Goal: Task Accomplishment & Management: Use online tool/utility

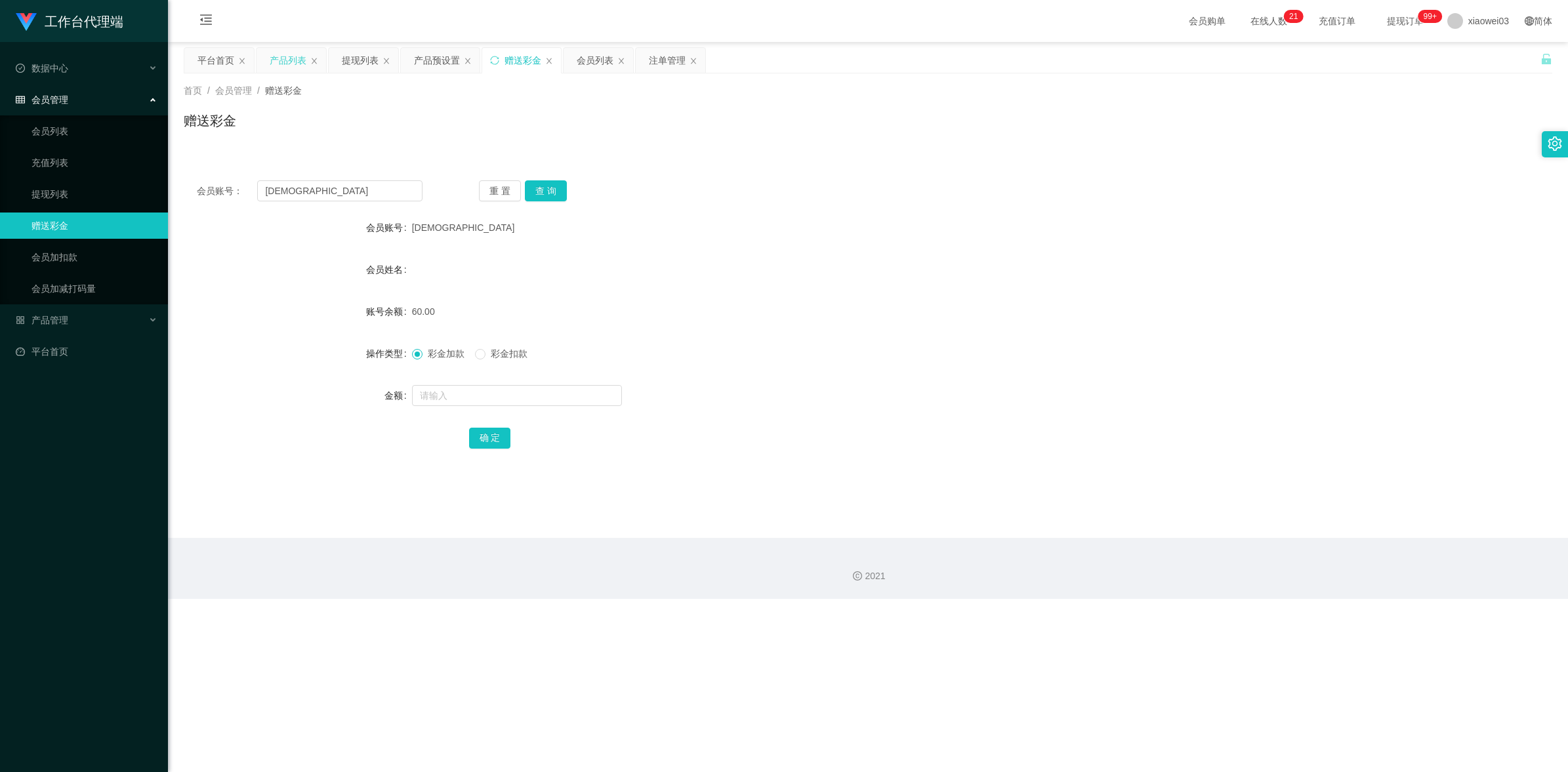
click at [269, 50] on div "产品列表" at bounding box center [291, 61] width 69 height 25
click at [285, 48] on div "产品列表" at bounding box center [288, 61] width 37 height 25
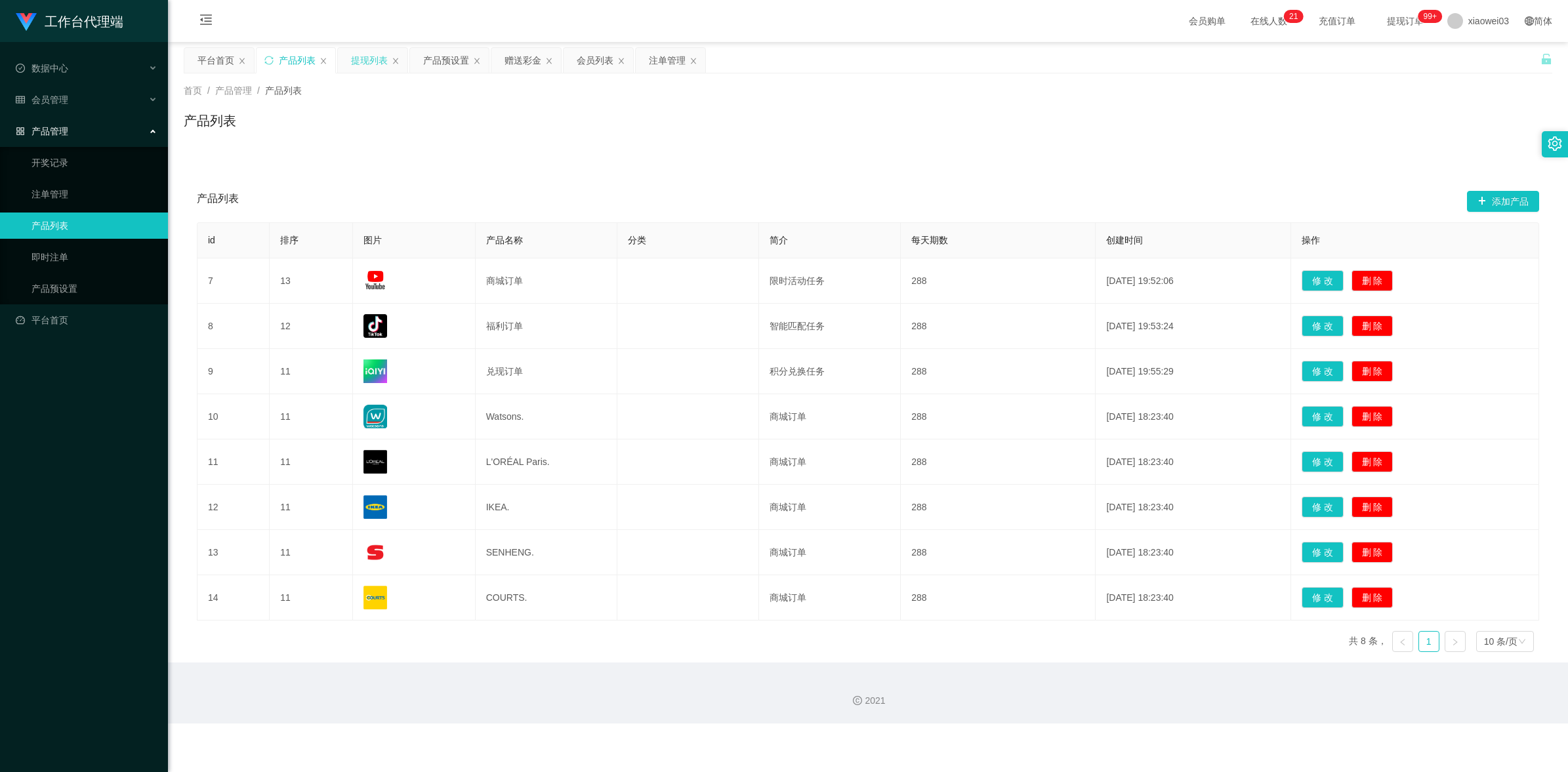
click at [379, 70] on div "提现列表" at bounding box center [369, 61] width 37 height 25
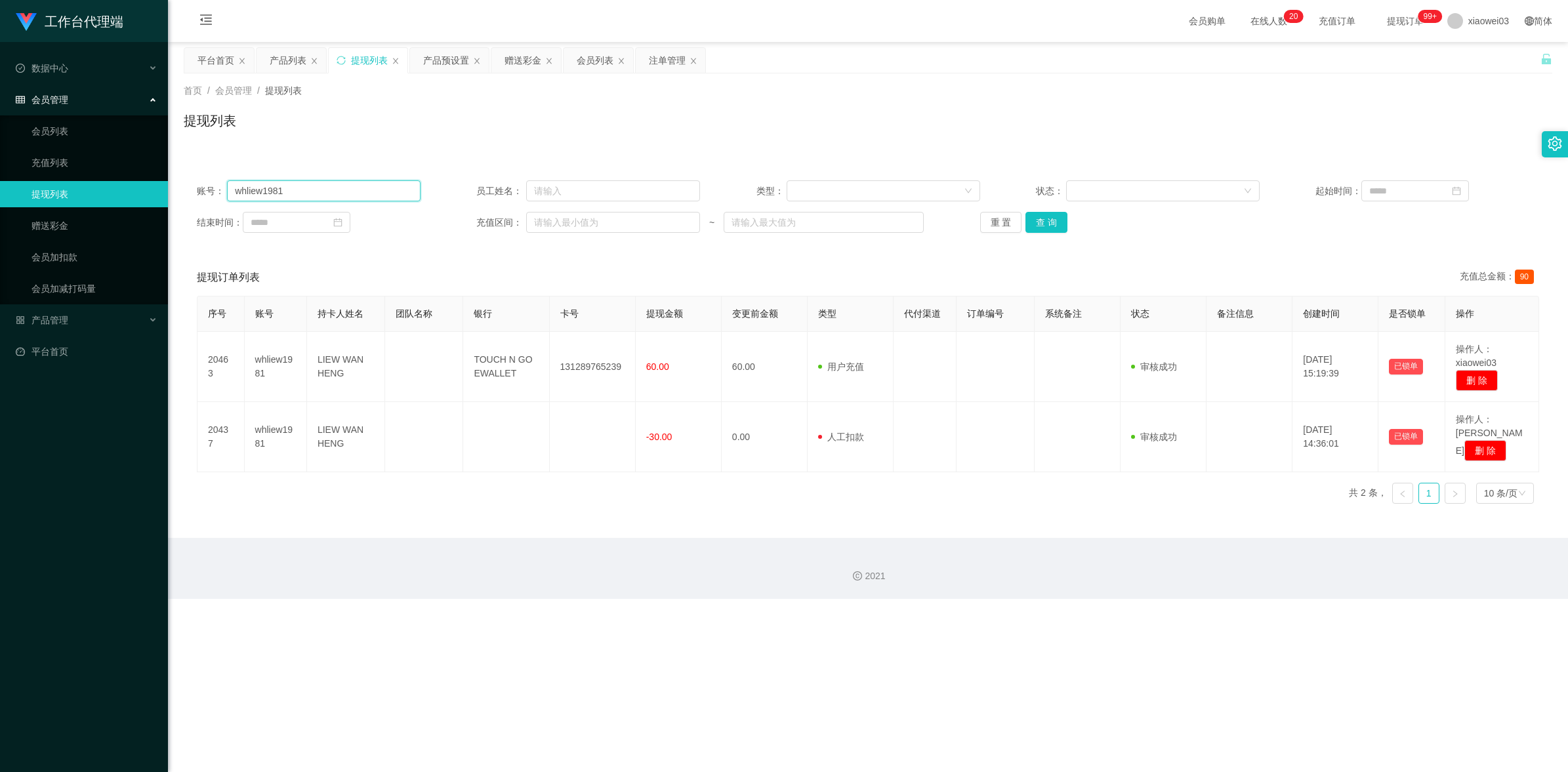
click at [391, 195] on input "whliew1981" at bounding box center [324, 191] width 194 height 21
drag, startPoint x: 1061, startPoint y: 223, endPoint x: 1024, endPoint y: 321, distance: 104.8
click at [1061, 223] on button "查 询" at bounding box center [1046, 222] width 42 height 21
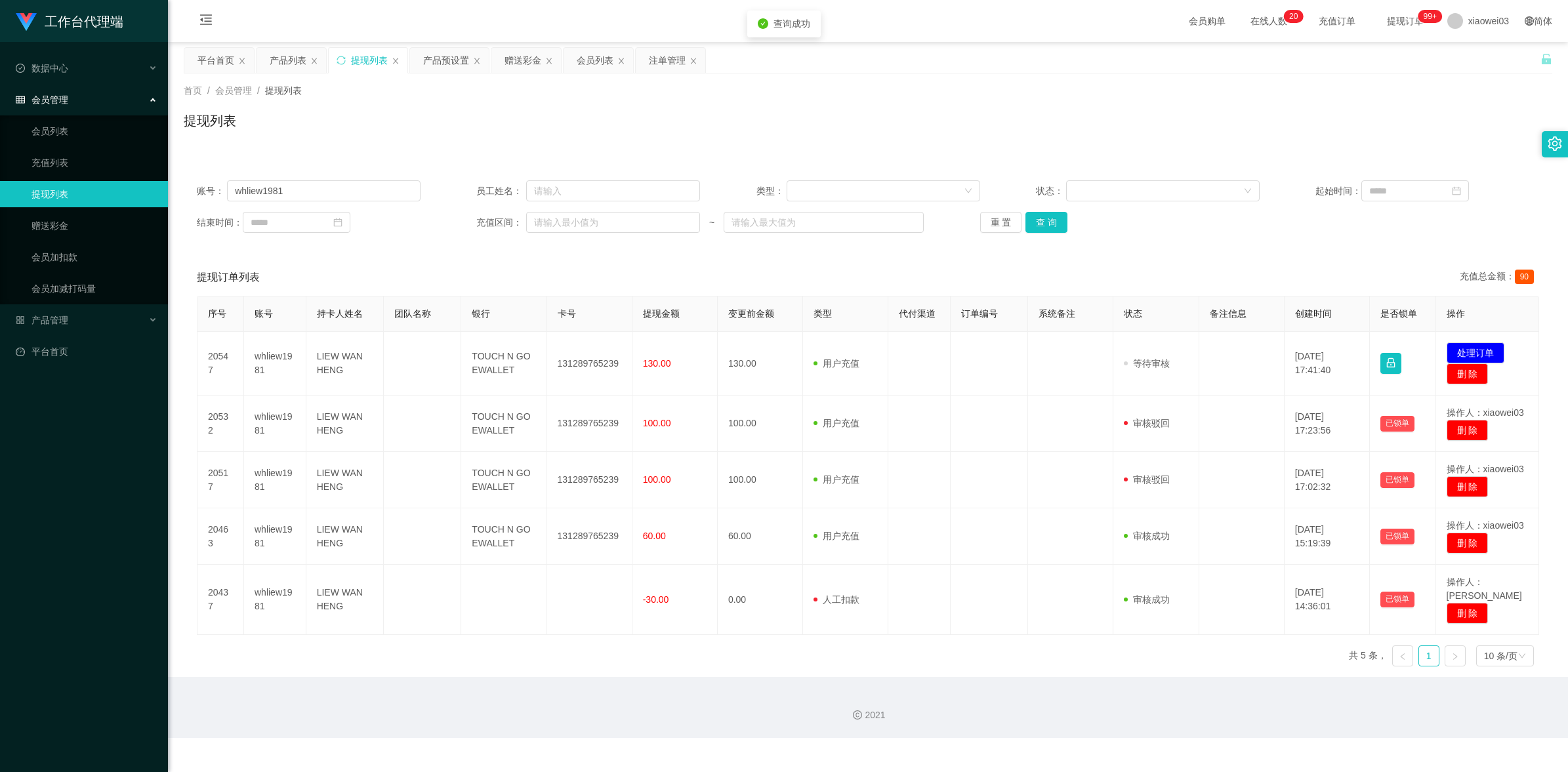
click at [837, 712] on div "2021" at bounding box center [867, 707] width 1400 height 61
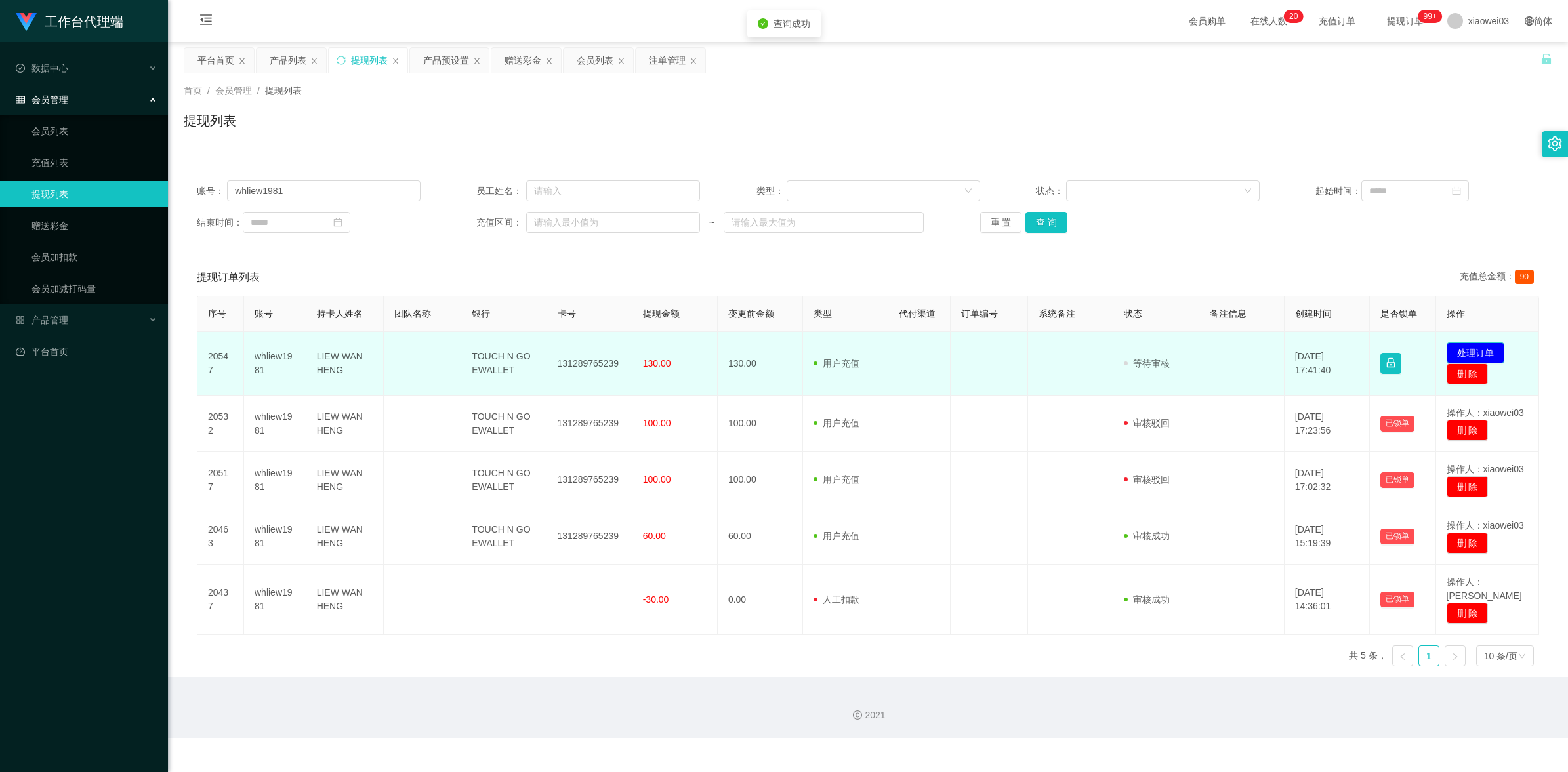
click at [1482, 351] on button "处理订单" at bounding box center [1475, 353] width 58 height 21
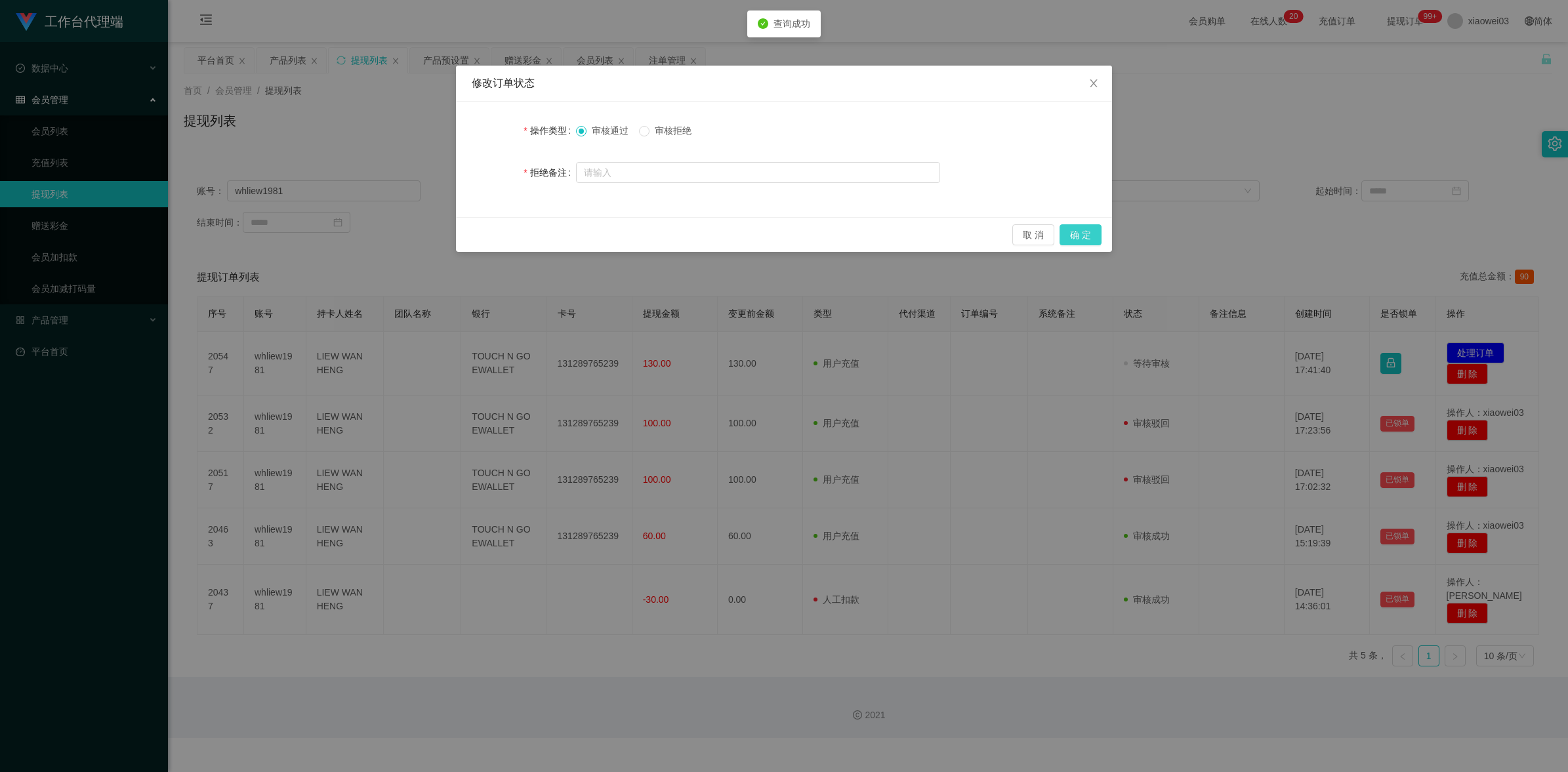
click at [1067, 233] on button "确 定" at bounding box center [1080, 235] width 42 height 21
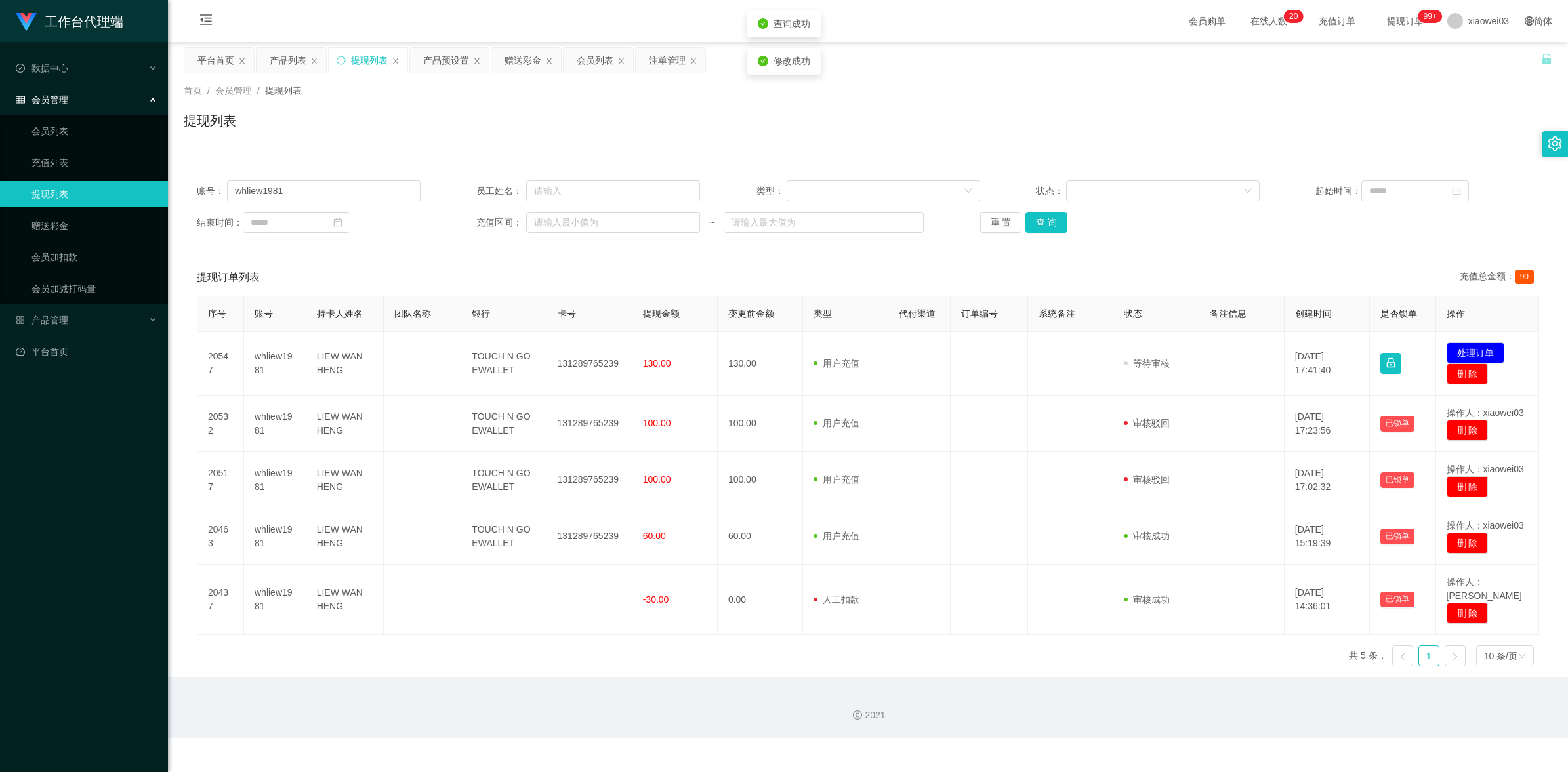
click at [742, 587] on div "工作台代理端 数据中心 会员管理 会员列表 充值列表 提现列表 赠送彩金 会员加扣款 会员加减打码量 产品管理 开奖记录 注单管理 产品列表 即时注单 产品预…" at bounding box center [784, 386] width 1568 height 772
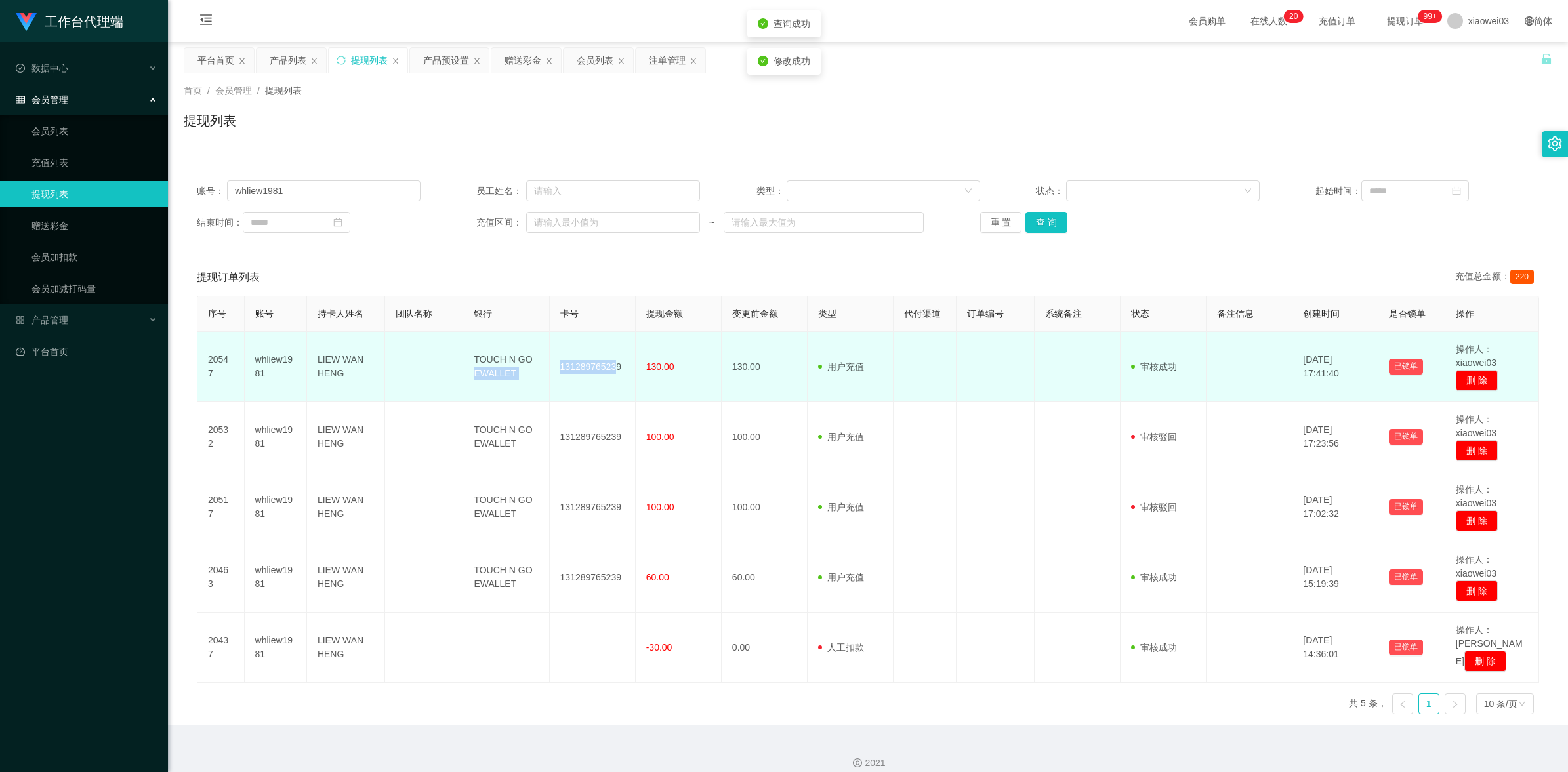
drag, startPoint x: 616, startPoint y: 372, endPoint x: 548, endPoint y: 348, distance: 72.1
click at [548, 348] on tr "20547 whliew1981 LIEW WAN HENG TOUCH N GO EWALLET 131289765239 130.00 130.00 用户…" at bounding box center [868, 367] width 1342 height 70
drag, startPoint x: 548, startPoint y: 348, endPoint x: 607, endPoint y: 393, distance: 74.2
click at [607, 393] on td "131289765239" at bounding box center [592, 367] width 86 height 70
drag, startPoint x: 619, startPoint y: 365, endPoint x: 559, endPoint y: 357, distance: 60.5
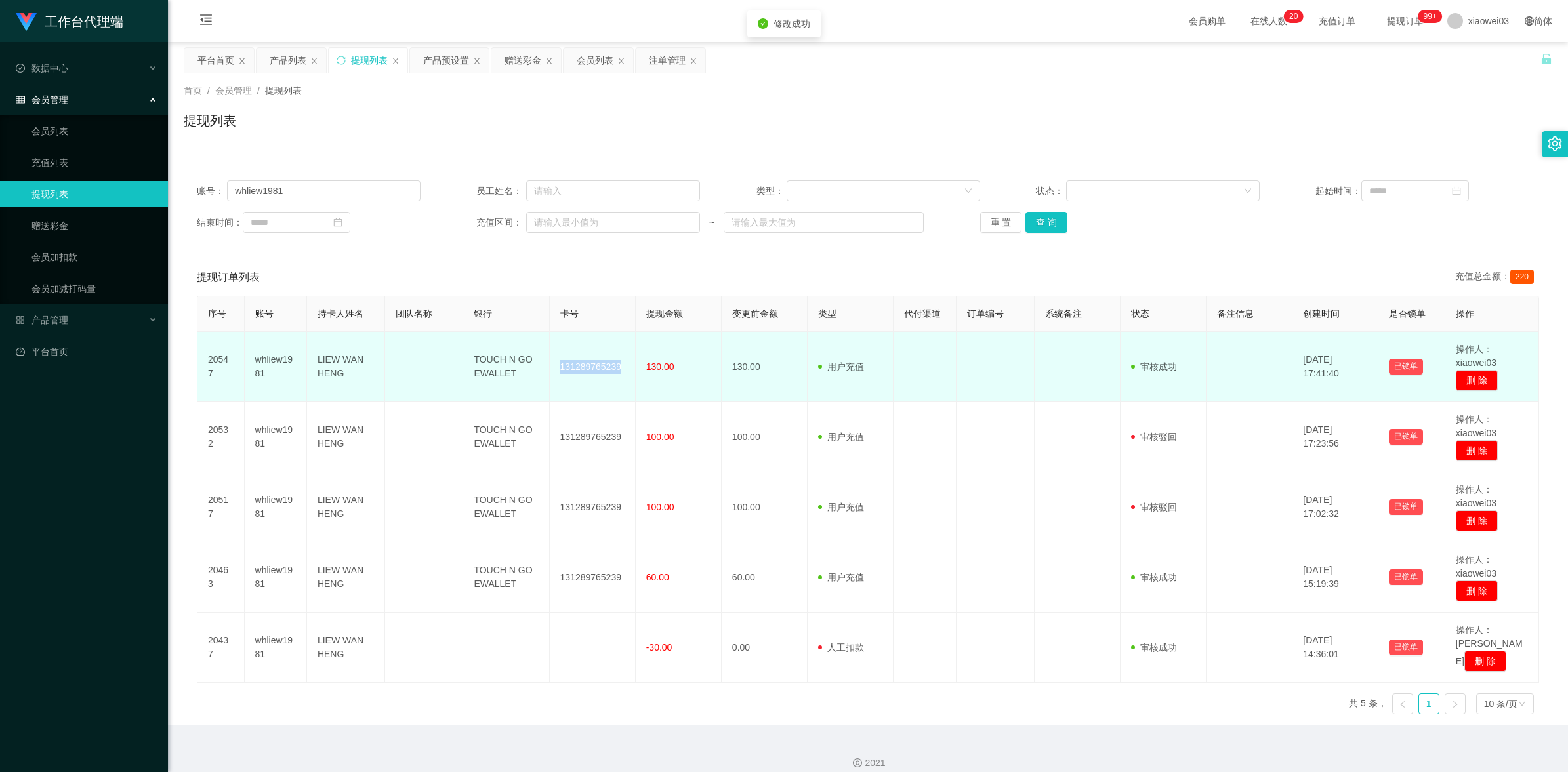
click at [559, 357] on td "131289765239" at bounding box center [592, 367] width 86 height 70
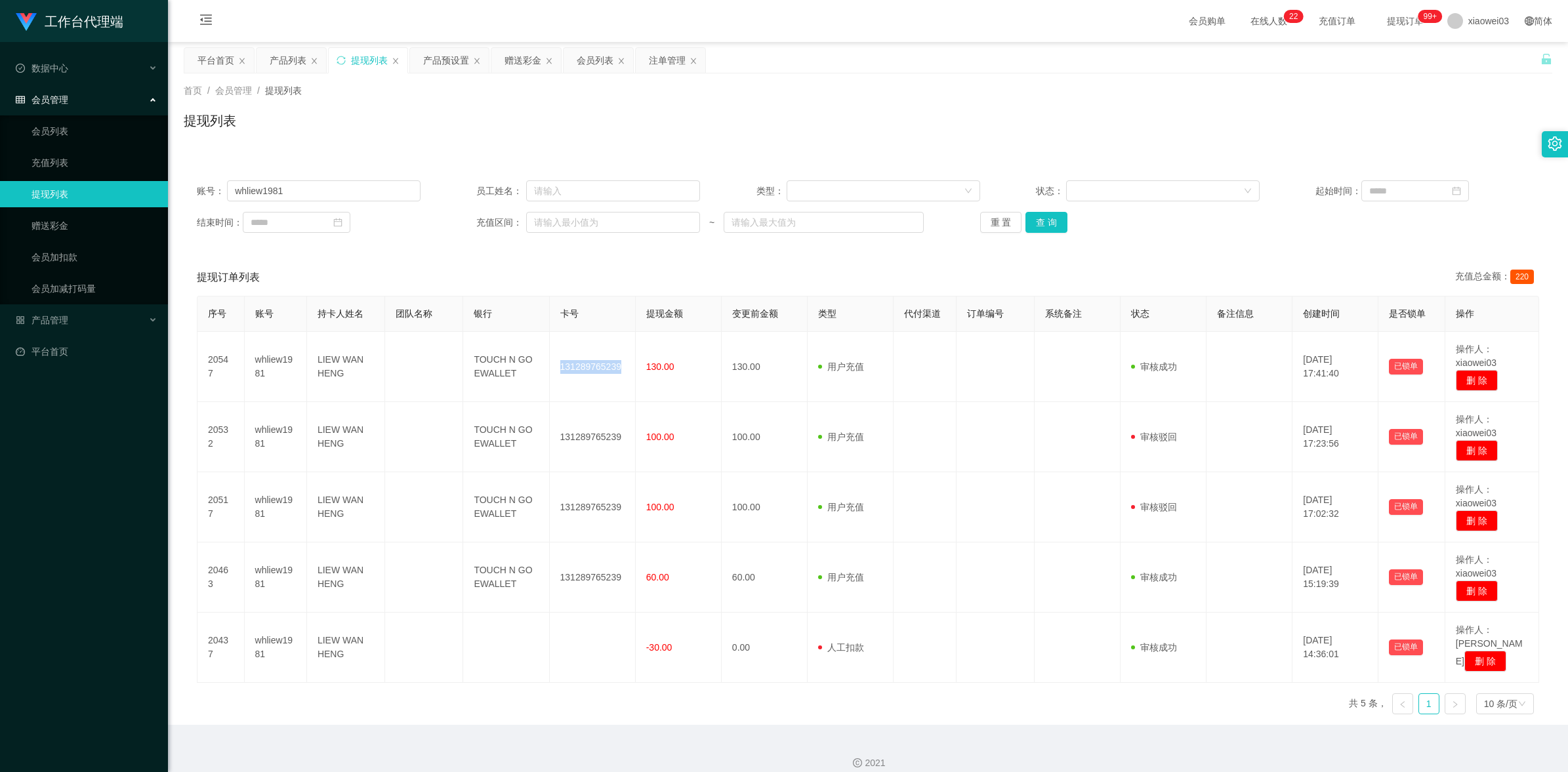
copy td "131289765239"
